Goal: Task Accomplishment & Management: Complete application form

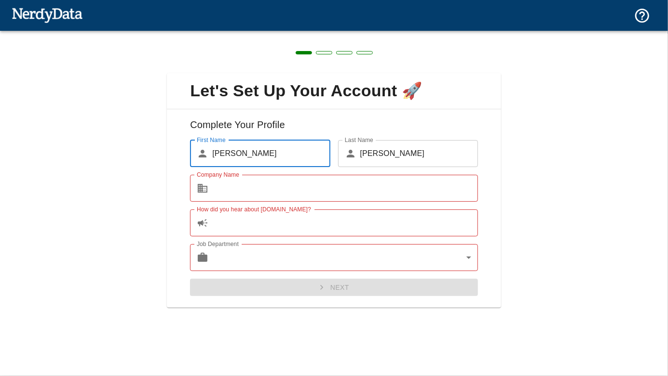
click at [328, 224] on input "How did you hear about [DOMAIN_NAME]?" at bounding box center [345, 223] width 266 height 27
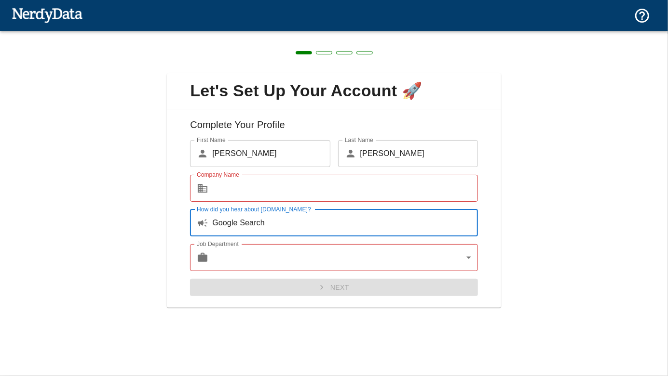
type input "Google Search"
click at [293, 187] on input "Company Name" at bounding box center [345, 188] width 266 height 27
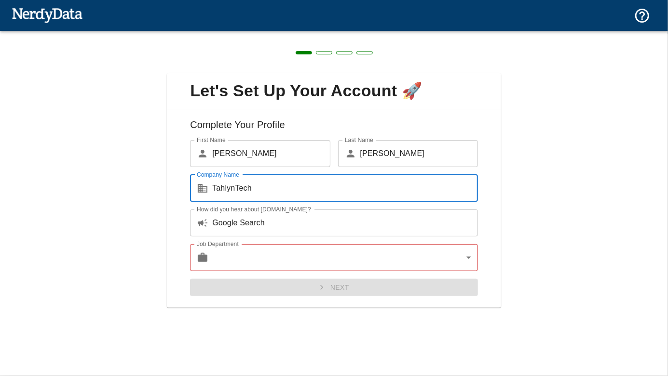
type input "TahlynTech"
click at [470, 34] on body "Technologies Domains Pricing Products Create a Report Create a list of websites…" at bounding box center [334, 17] width 668 height 34
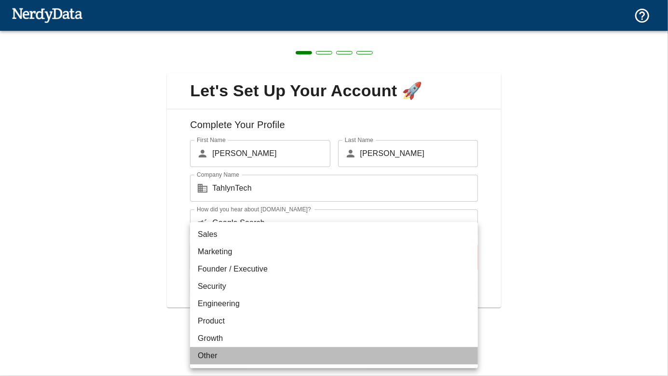
click at [251, 357] on li "Other" at bounding box center [334, 356] width 288 height 17
type input "other"
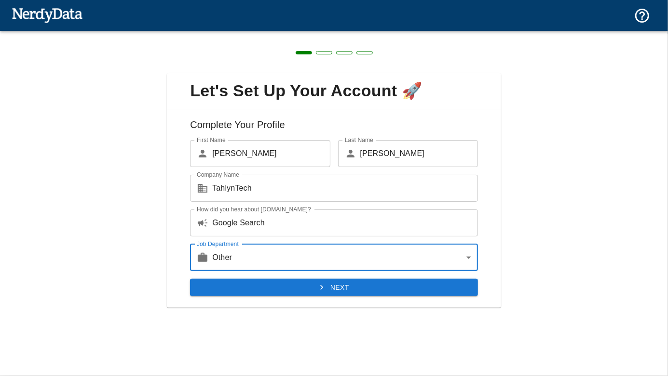
click at [357, 286] on button "Next" at bounding box center [334, 288] width 288 height 18
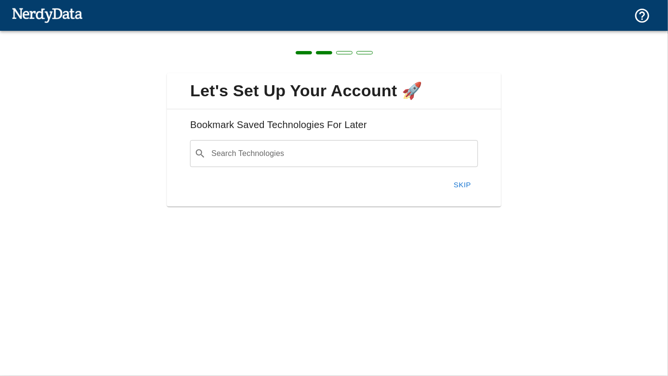
click at [460, 185] on button "Skip" at bounding box center [462, 185] width 31 height 20
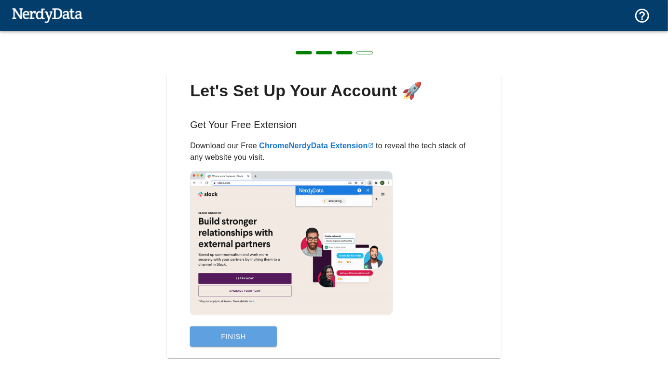
click at [255, 336] on button "Finish" at bounding box center [233, 337] width 87 height 20
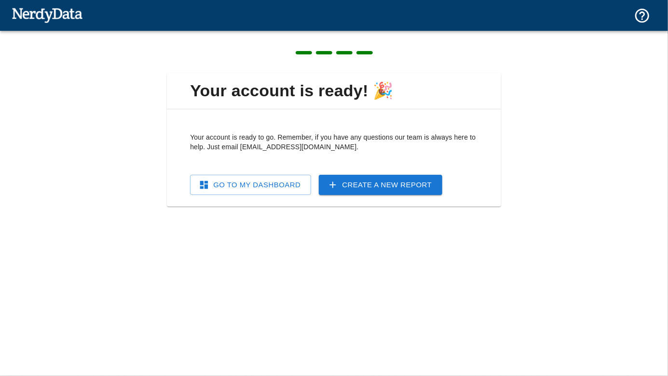
click at [246, 185] on link "Go To My Dashboard" at bounding box center [250, 185] width 121 height 20
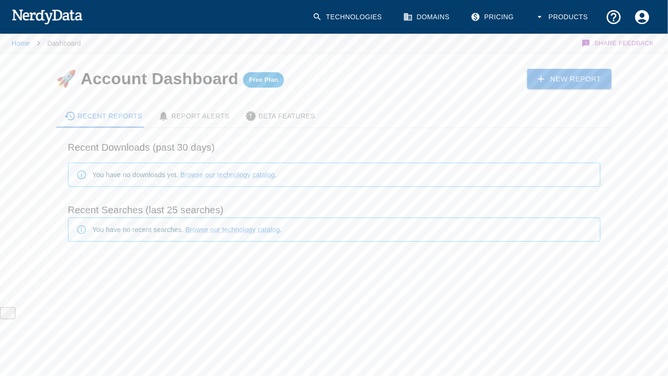
drag, startPoint x: 34, startPoint y: 14, endPoint x: 40, endPoint y: 18, distance: 6.6
click at [34, 14] on img at bounding box center [47, 16] width 71 height 19
click at [24, 44] on link "Home" at bounding box center [21, 44] width 18 height 8
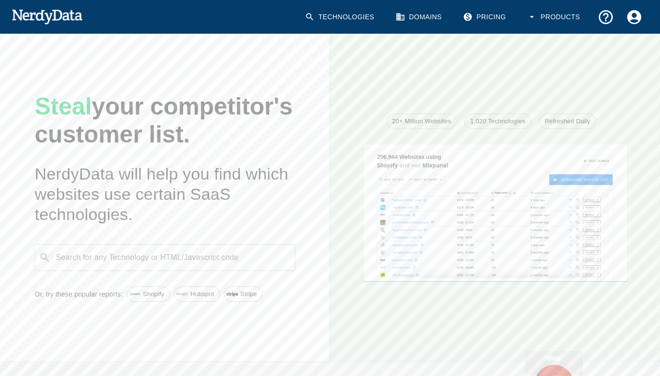
click at [261, 253] on input "Search for any Technology or HTML/Javascript code" at bounding box center [172, 258] width 237 height 18
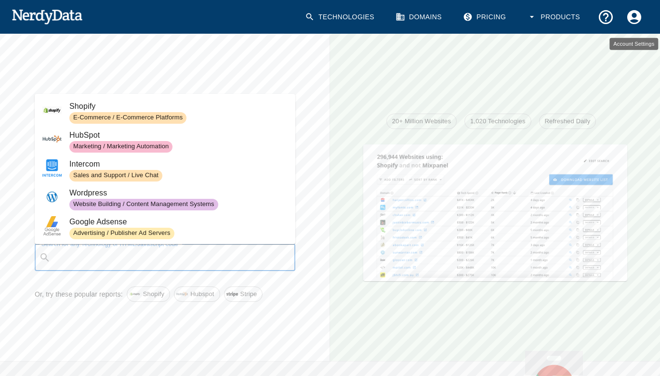
click at [637, 17] on icon "Account Settings" at bounding box center [635, 17] width 14 height 14
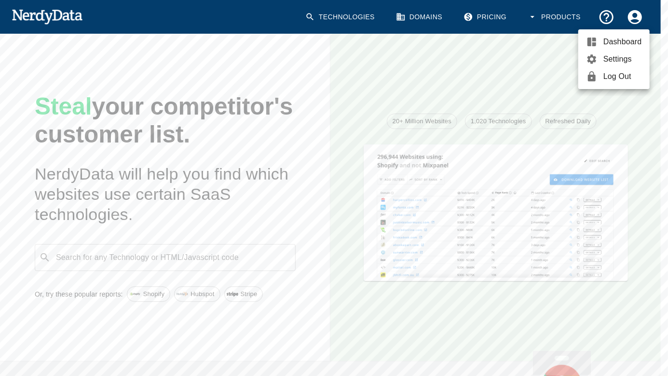
click at [615, 37] on span "Dashboard" at bounding box center [622, 42] width 39 height 12
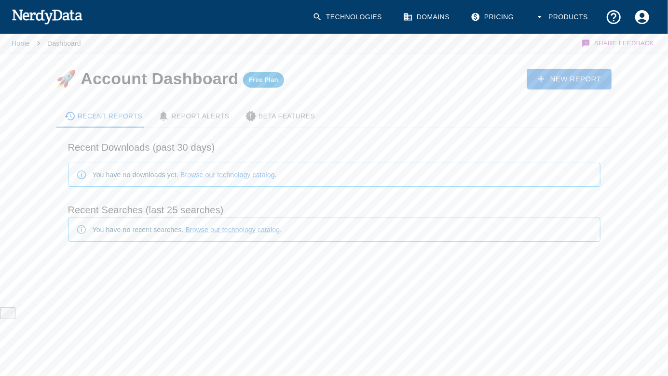
click at [277, 113] on div "Beta Features" at bounding box center [280, 116] width 70 height 12
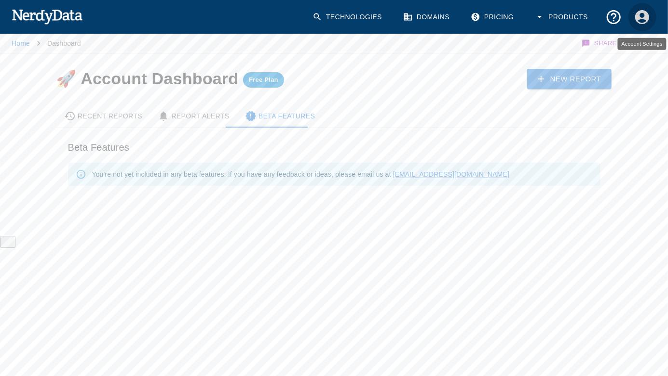
click at [644, 18] on icon "Account Settings" at bounding box center [642, 17] width 14 height 14
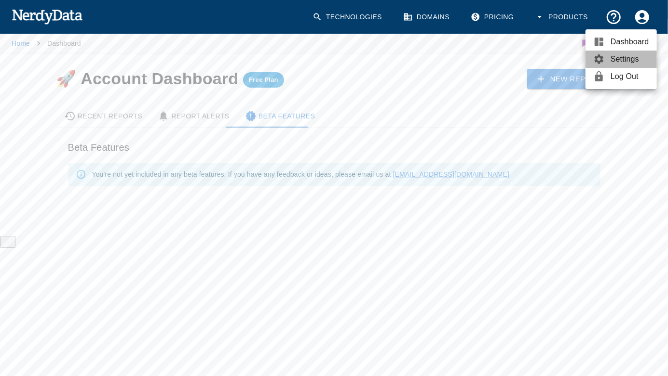
click at [622, 60] on span "Settings" at bounding box center [629, 60] width 39 height 12
